Goal: Check status: Check status

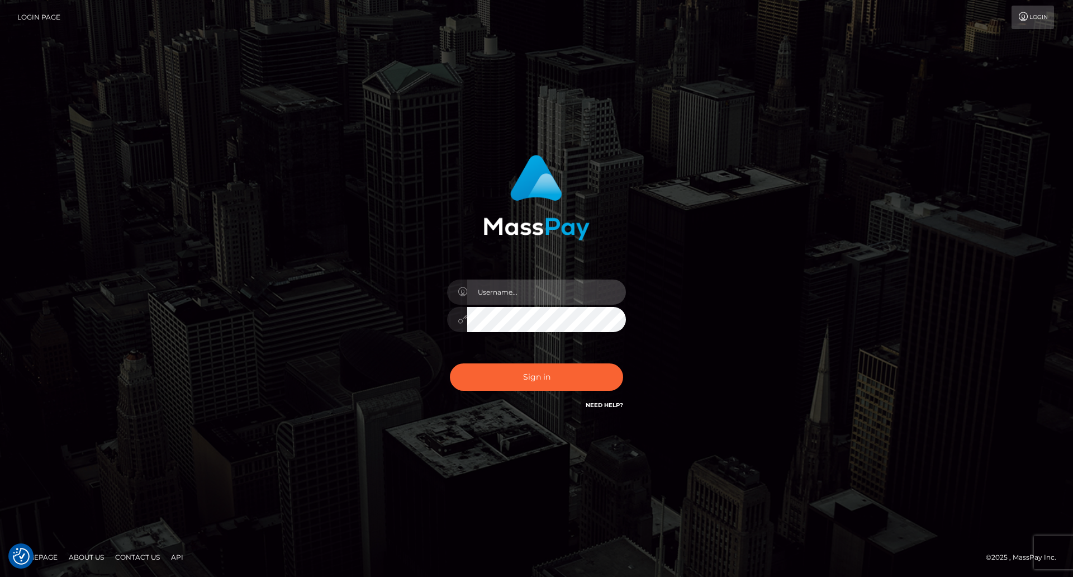
type input "Lady"
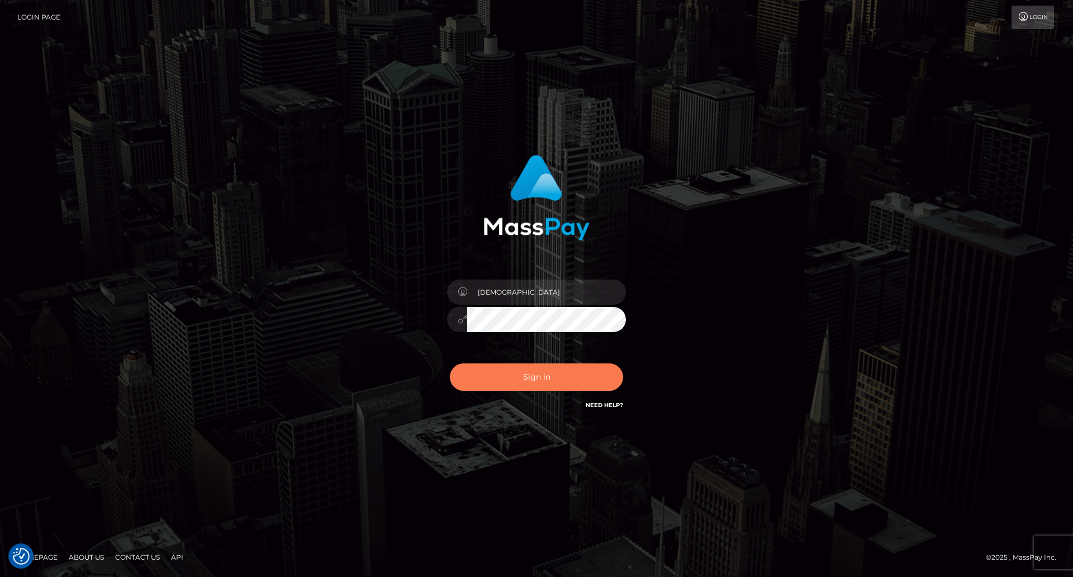
click at [542, 386] on button "Sign in" at bounding box center [536, 376] width 173 height 27
click at [651, 351] on div "Lady Sign in" at bounding box center [536, 282] width 293 height 273
click at [603, 374] on div "Sign in Need Help?" at bounding box center [537, 382] width 196 height 50
type input "Lady"
click at [541, 379] on button "Sign in" at bounding box center [536, 376] width 173 height 27
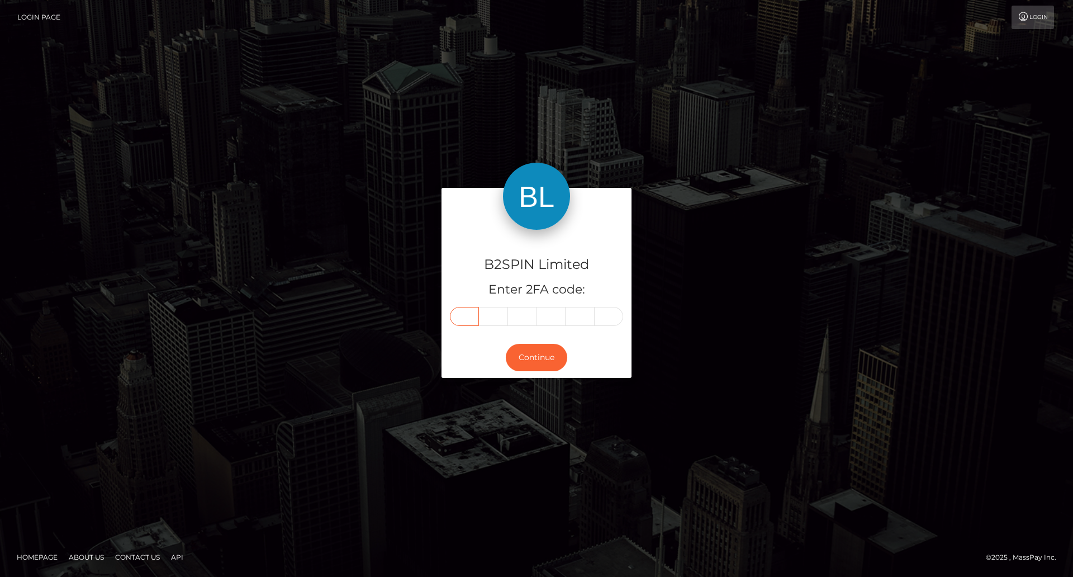
drag, startPoint x: 469, startPoint y: 314, endPoint x: 543, endPoint y: 314, distance: 74.3
click at [469, 314] on input "text" at bounding box center [464, 316] width 29 height 19
type input "7"
type input "6"
type input "7"
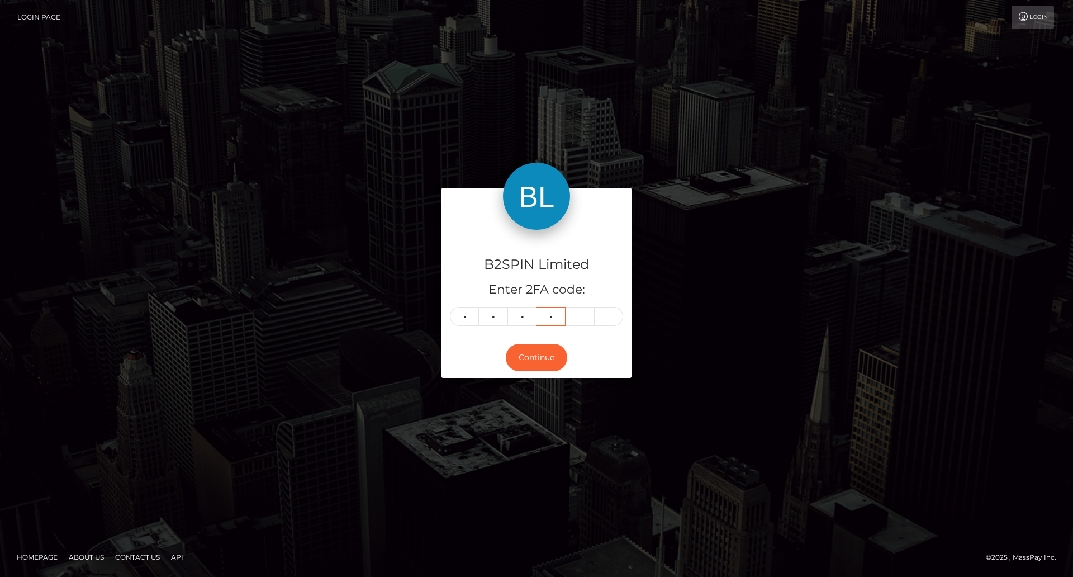
type input "8"
type input "4"
type input "7"
click at [541, 356] on button "Continue" at bounding box center [536, 357] width 61 height 27
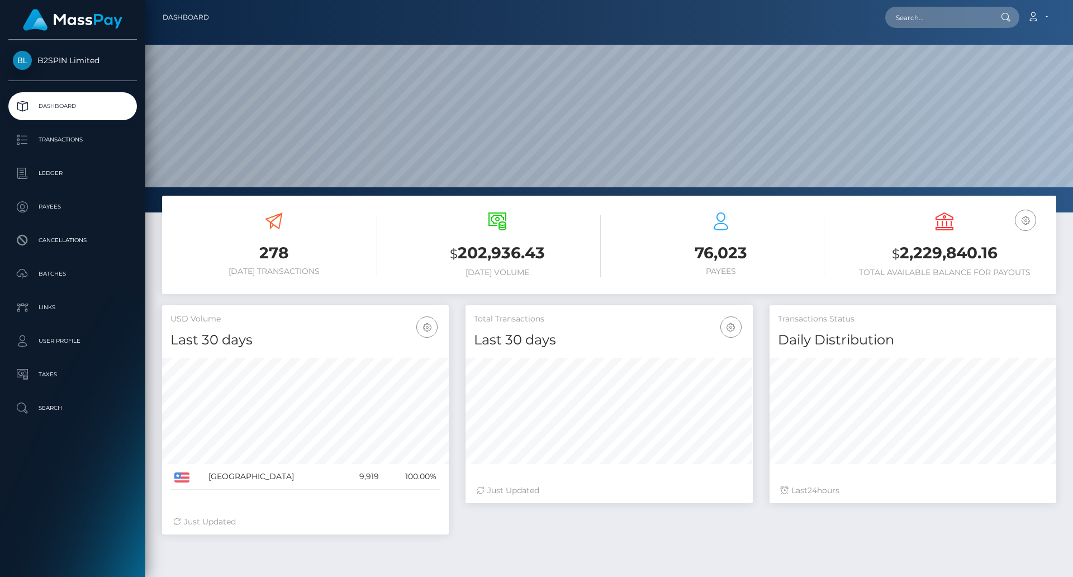
scroll to position [198, 287]
click at [953, 21] on input "text" at bounding box center [937, 17] width 105 height 21
paste input "3206075"
drag, startPoint x: 945, startPoint y: 20, endPoint x: 846, endPoint y: 13, distance: 99.2
click at [825, 7] on div "3206075 Loading... Loading... Account Edit Profile Logout" at bounding box center [637, 17] width 838 height 23
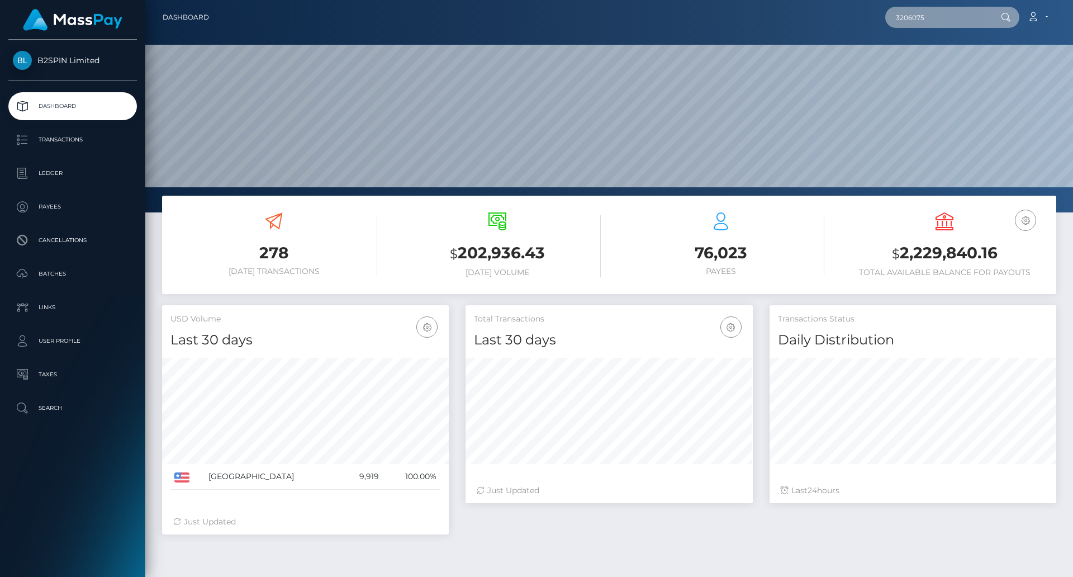
paste input "1945228858"
type input "1945228858"
click at [946, 53] on link "JASON GONZALEZ" at bounding box center [929, 58] width 89 height 21
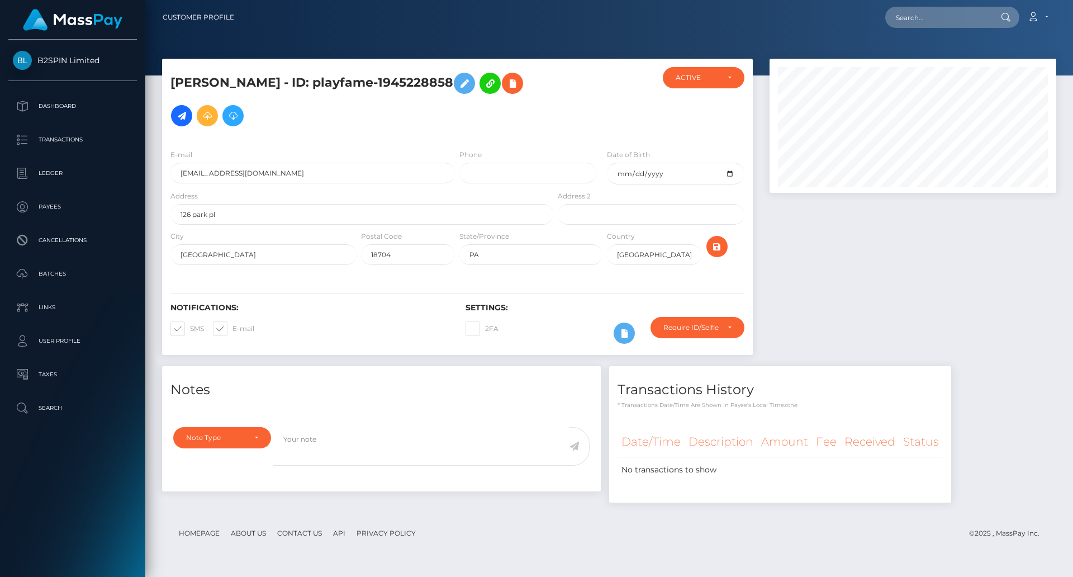
scroll to position [134, 287]
click at [425, 82] on h5 "[PERSON_NAME] - ID: playfame-1945228858" at bounding box center [358, 99] width 377 height 65
click at [425, 82] on h5 "JASON GONZALEZ - ID: playfame-1945228858" at bounding box center [358, 99] width 377 height 65
copy h5 "1945228858"
click at [975, 23] on input "text" at bounding box center [937, 17] width 105 height 21
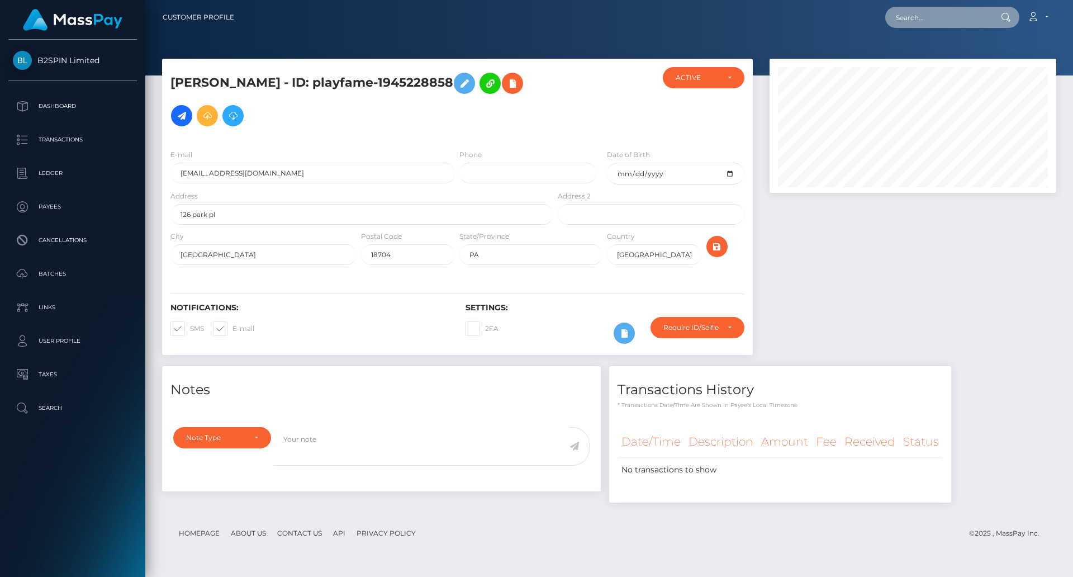
paste input "1945228858"
type input "1945228858"
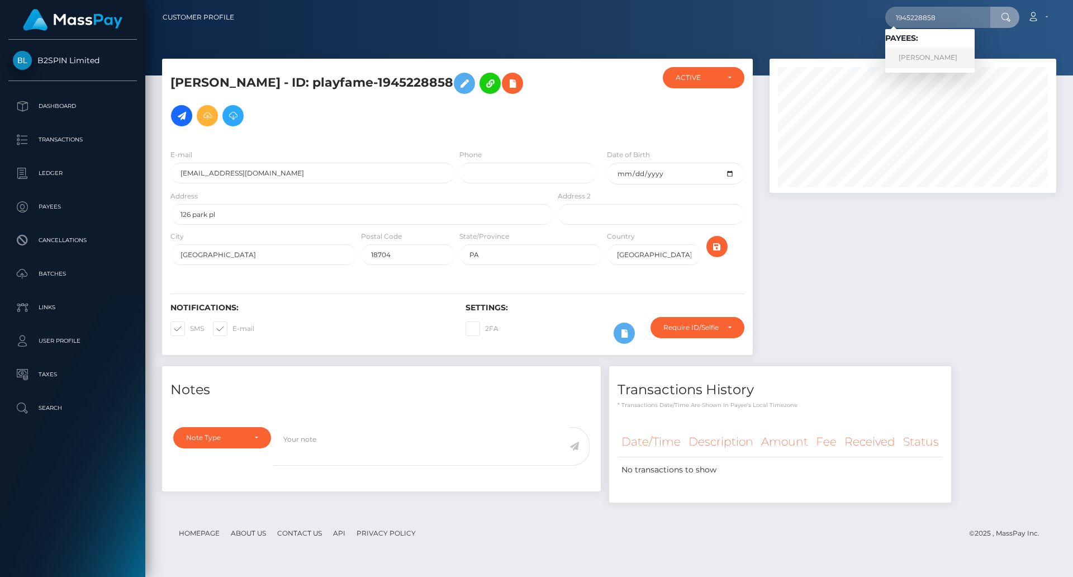
click at [915, 58] on link "JASON GONZALEZ" at bounding box center [929, 58] width 89 height 21
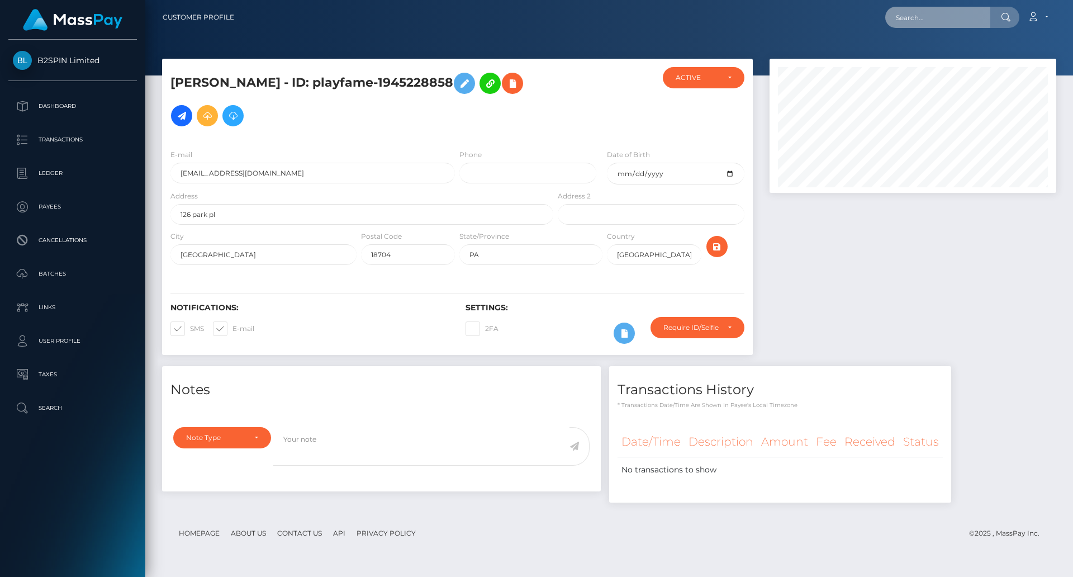
drag, startPoint x: 929, startPoint y: 19, endPoint x: 923, endPoint y: 20, distance: 6.2
click at [929, 19] on input "text" at bounding box center [937, 17] width 105 height 21
paste input "1945228858"
type input "1945228858"
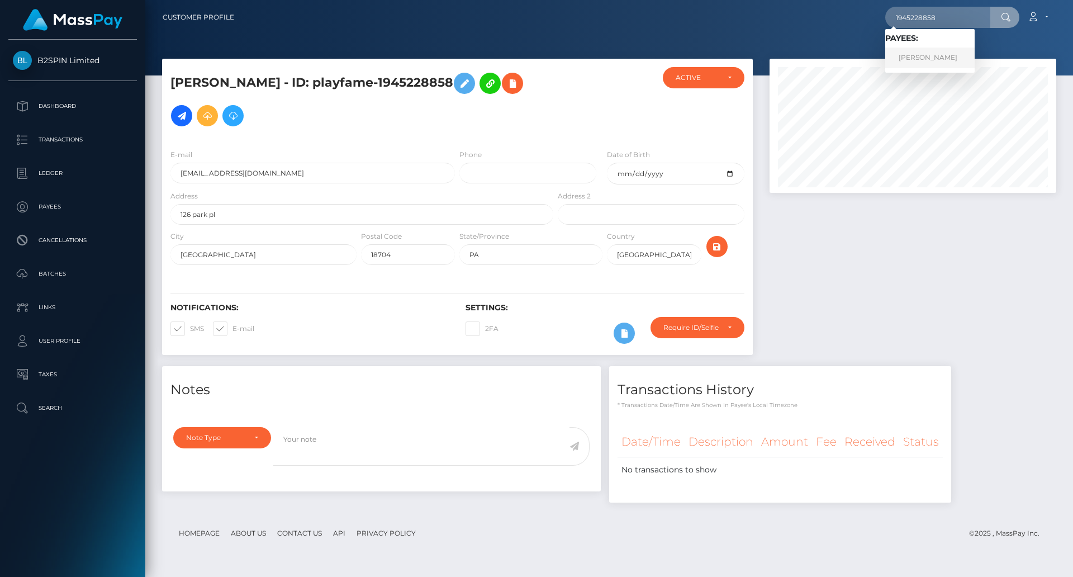
click at [955, 55] on link "JASON GONZALEZ" at bounding box center [929, 58] width 89 height 21
click at [425, 77] on h5 "JASON GONZALEZ - ID: playfame-1945228858" at bounding box center [358, 99] width 377 height 65
click at [425, 77] on h5 "[PERSON_NAME] - ID: playfame-1945228858" at bounding box center [358, 99] width 377 height 65
copy h5 "1945228858"
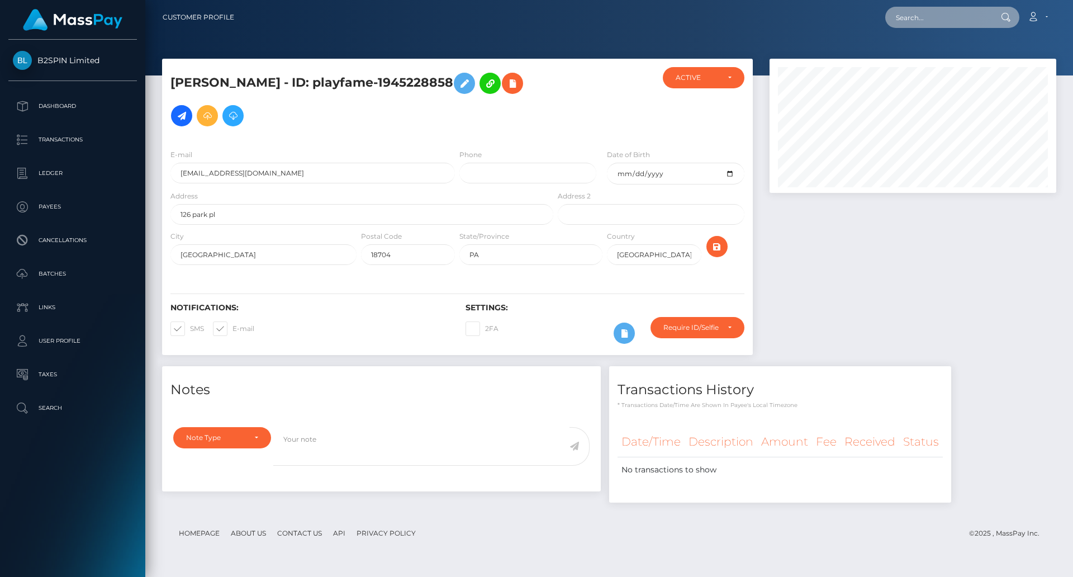
click at [920, 21] on input "text" at bounding box center [937, 17] width 105 height 21
paste input "1945228858"
type input "1945228858"
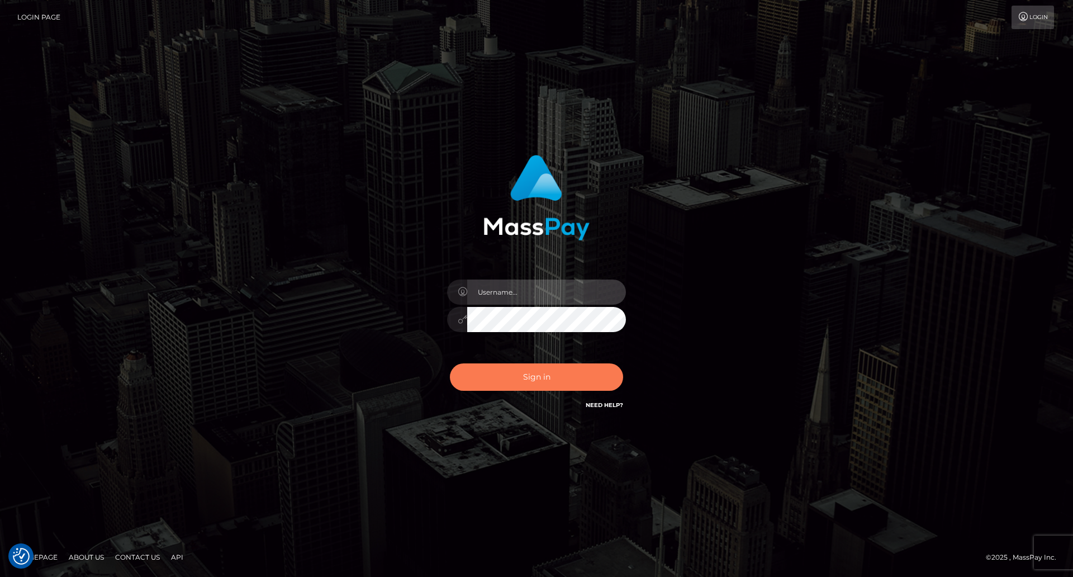
type input "Lady"
click at [545, 376] on button "Sign in" at bounding box center [536, 376] width 173 height 27
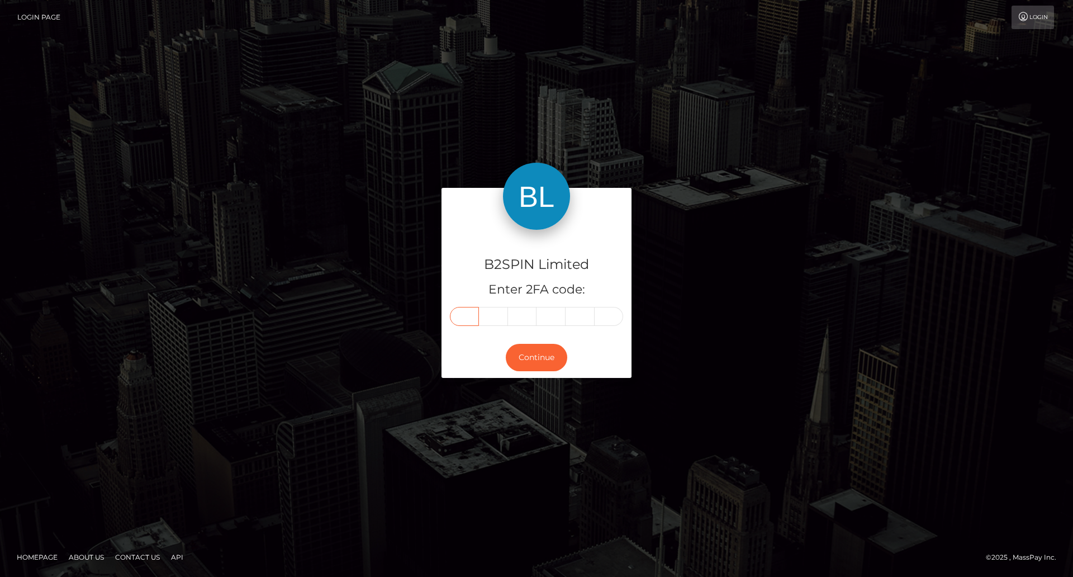
click at [468, 319] on input "text" at bounding box center [464, 316] width 29 height 19
type input "7"
type input "5"
type input "8"
type input "3"
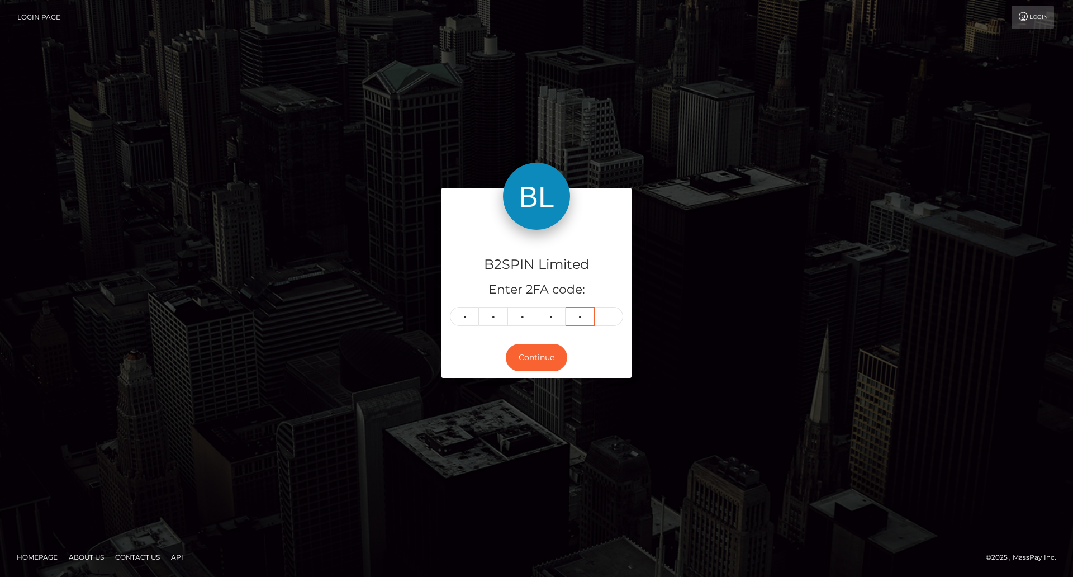
type input "8"
type input "6"
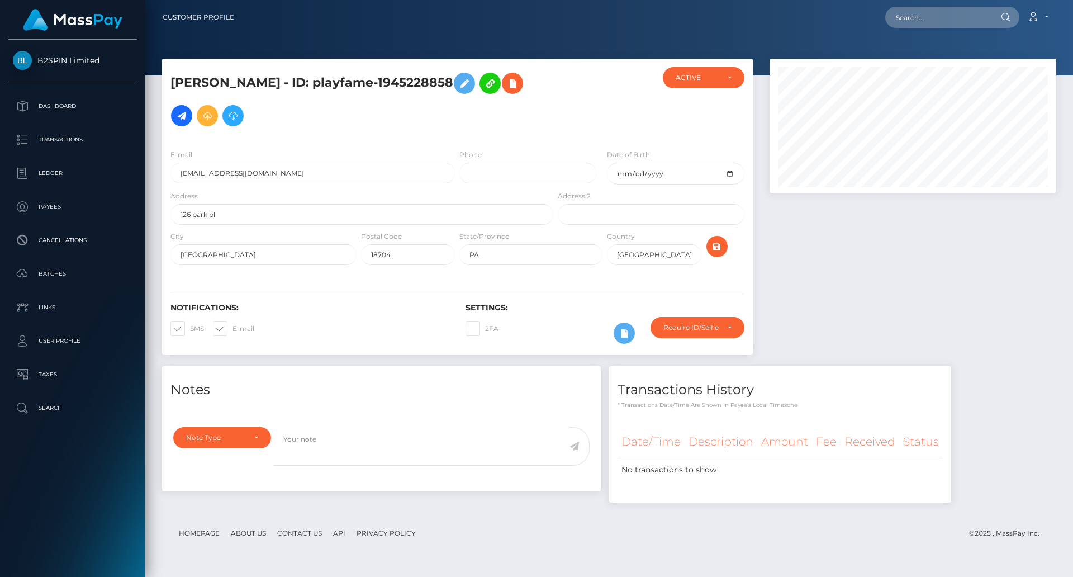
scroll to position [134, 287]
click at [905, 24] on input "text" at bounding box center [937, 17] width 105 height 21
paste input "1945228858"
type input "1945228858"
click at [915, 51] on div "Loading... Loading..." at bounding box center [929, 43] width 89 height 28
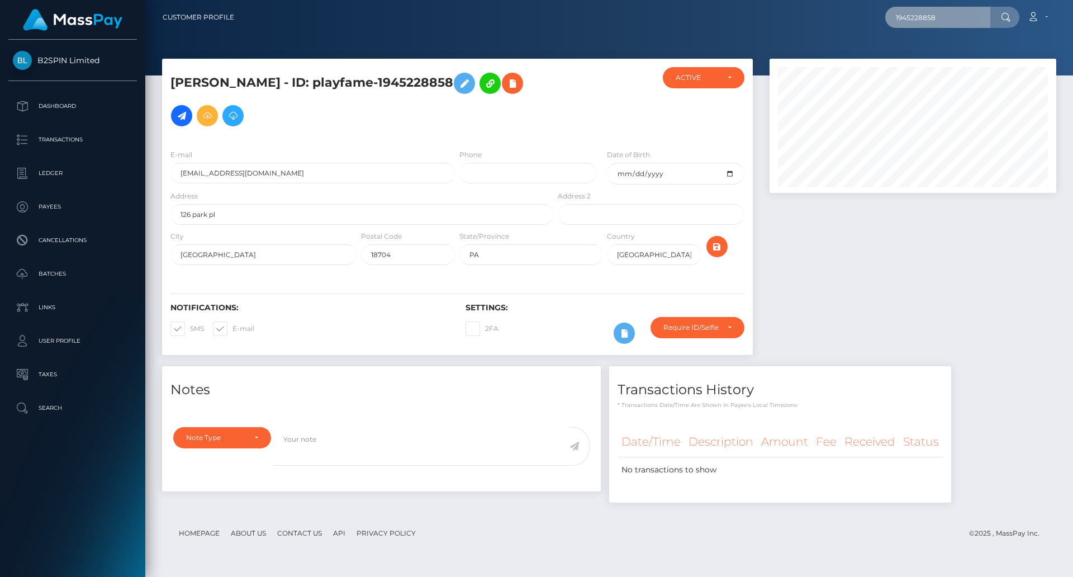
click at [923, 19] on input "1945228858" at bounding box center [937, 17] width 105 height 21
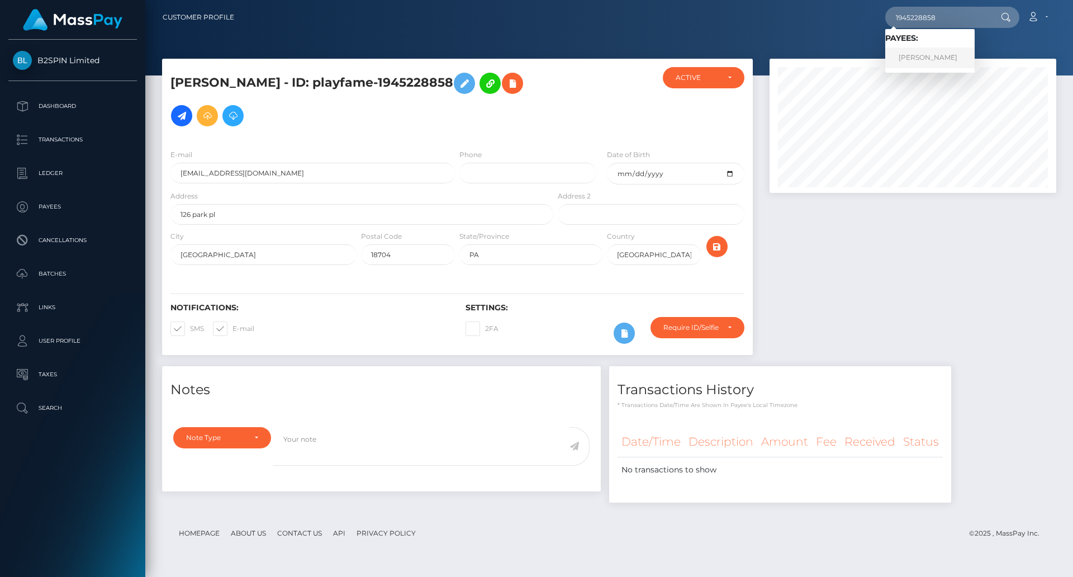
click at [940, 51] on link "[PERSON_NAME]" at bounding box center [929, 58] width 89 height 21
